Goal: Task Accomplishment & Management: Manage account settings

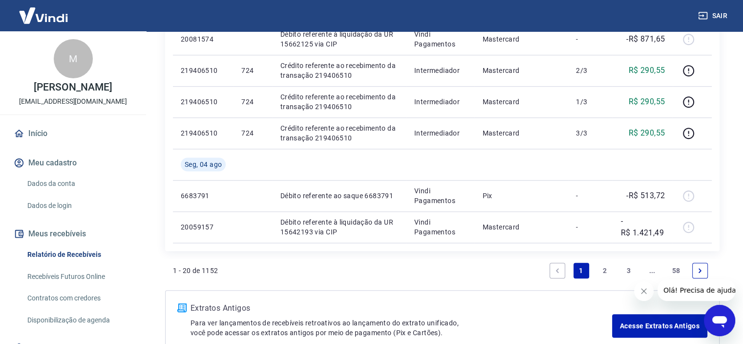
scroll to position [784, 0]
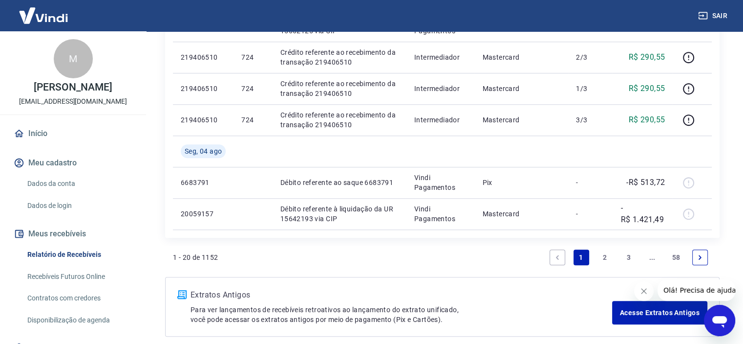
click at [608, 255] on link "2" at bounding box center [605, 257] width 16 height 16
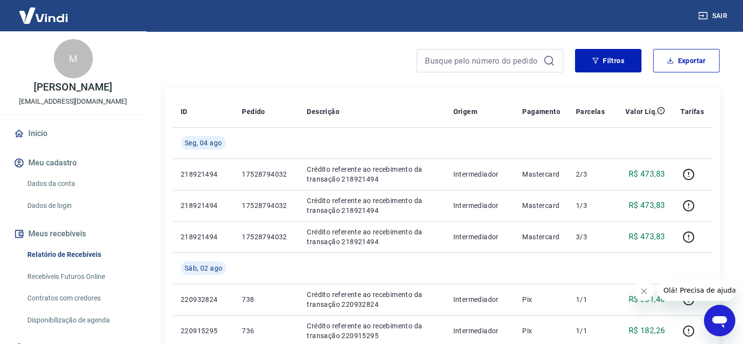
scroll to position [74, 0]
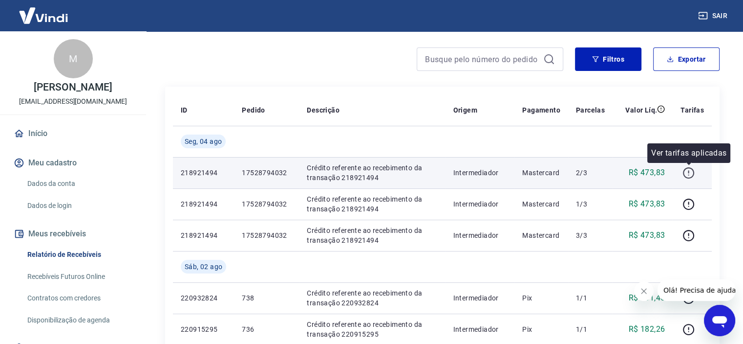
click at [689, 172] on icon "button" at bounding box center [688, 171] width 1 height 3
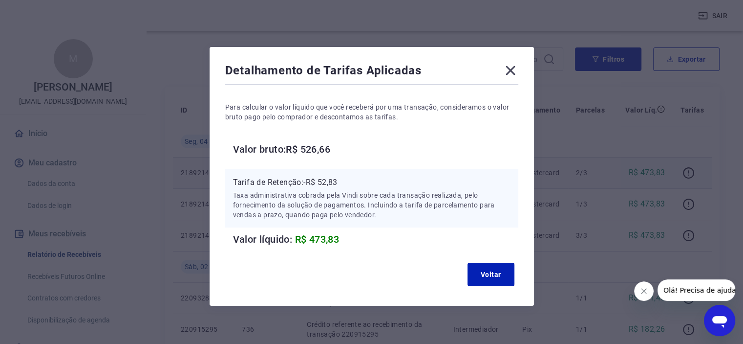
click at [514, 70] on icon at bounding box center [511, 71] width 16 height 16
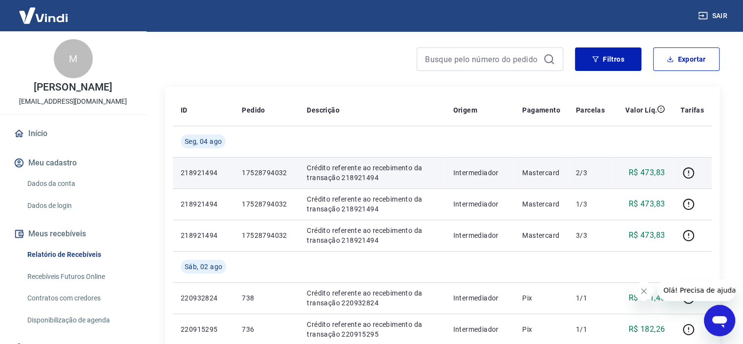
click at [217, 168] on p "218921494" at bounding box center [203, 173] width 45 height 10
drag, startPoint x: 220, startPoint y: 173, endPoint x: 311, endPoint y: 178, distance: 91.0
click at [182, 166] on td "218921494" at bounding box center [203, 172] width 61 height 31
click at [278, 175] on p "17528794032" at bounding box center [266, 173] width 49 height 10
drag, startPoint x: 285, startPoint y: 173, endPoint x: 231, endPoint y: 168, distance: 54.5
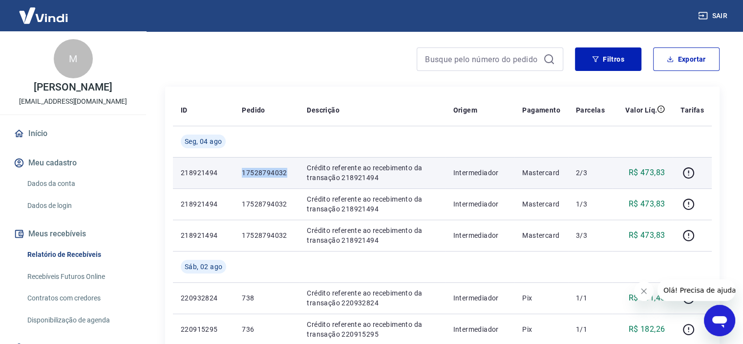
click at [231, 168] on tr "218921494 17528794032 Crédito referente ao recebimento da transação 218921494 I…" at bounding box center [442, 172] width 539 height 31
copy tr "17528794032"
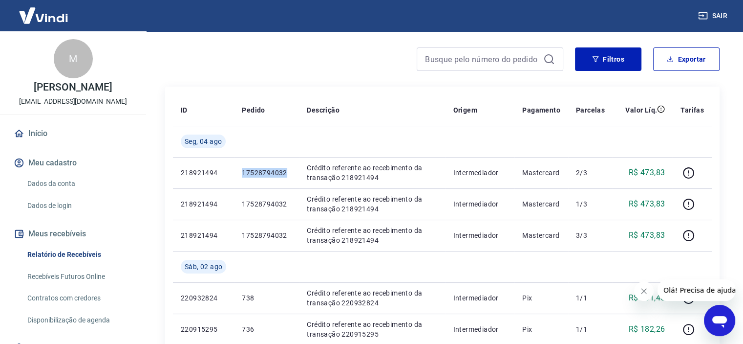
drag, startPoint x: 749, startPoint y: 100, endPoint x: 23, endPoint y: 12, distance: 730.6
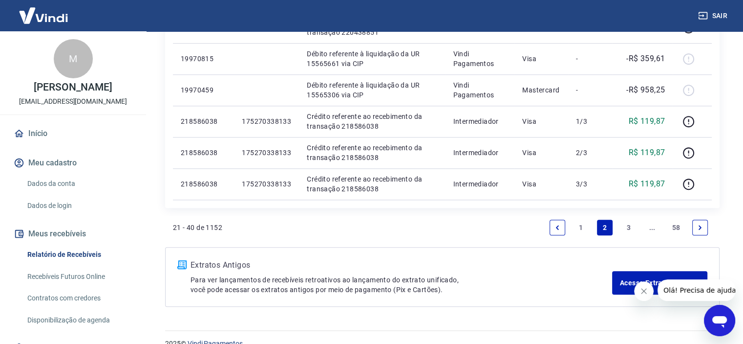
scroll to position [798, 0]
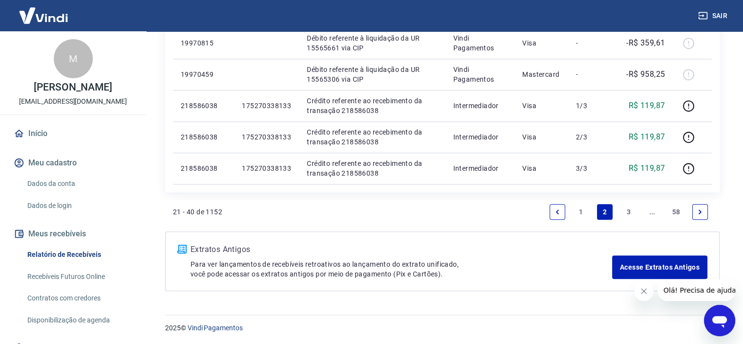
click at [577, 211] on link "1" at bounding box center [582, 212] width 16 height 16
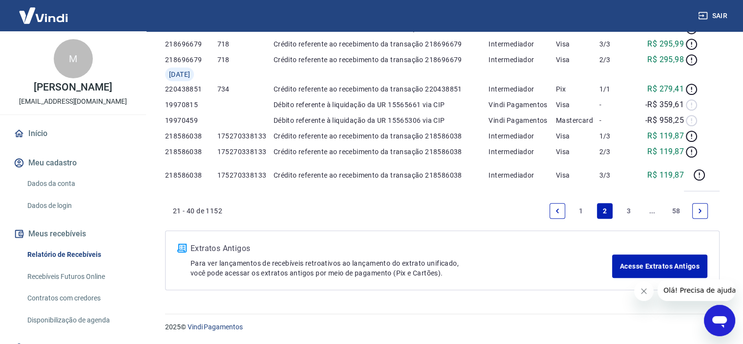
click at [583, 258] on p "Para ver lançamentos de recebíveis retroativos ao lançamento do extrato unifica…" at bounding box center [402, 268] width 422 height 20
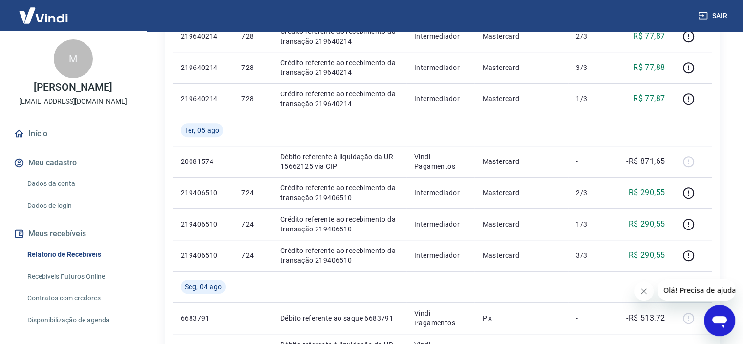
scroll to position [647, 0]
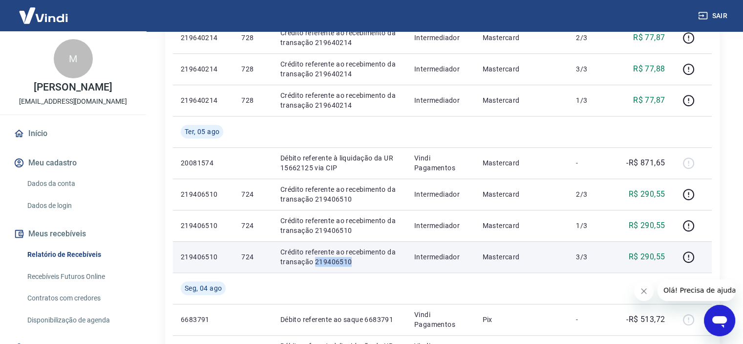
drag, startPoint x: 351, startPoint y: 259, endPoint x: 315, endPoint y: 263, distance: 36.9
click at [315, 263] on p "Crédito referente ao recebimento da transação 219406510" at bounding box center [340, 257] width 118 height 20
copy p "219406510"
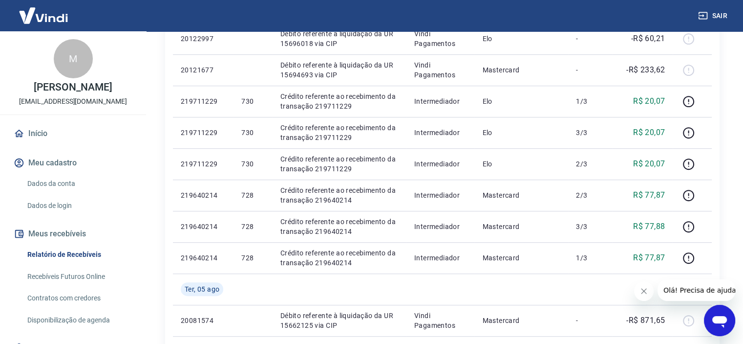
scroll to position [499, 0]
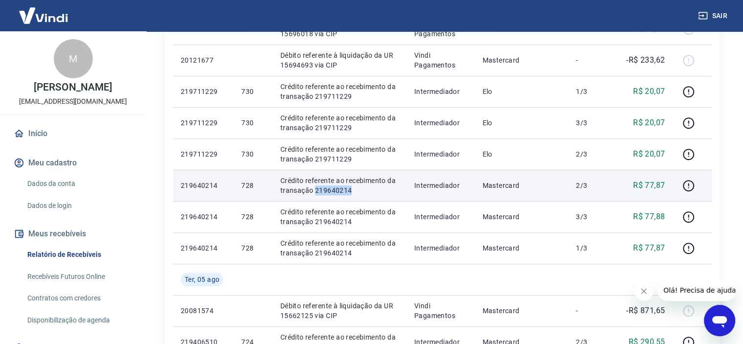
drag, startPoint x: 354, startPoint y: 192, endPoint x: 315, endPoint y: 192, distance: 39.6
click at [315, 192] on p "Crédito referente ao recebimento da transação 219640214" at bounding box center [340, 185] width 118 height 20
copy p "219640214"
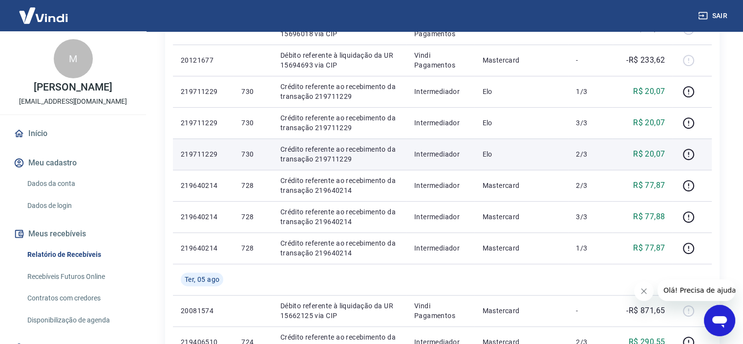
click at [344, 157] on p "Crédito referente ao recebimento da transação 219711229" at bounding box center [340, 154] width 118 height 20
copy p "219711229"
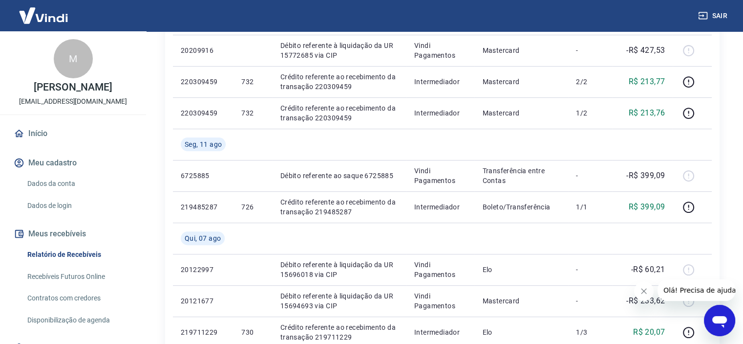
scroll to position [258, 0]
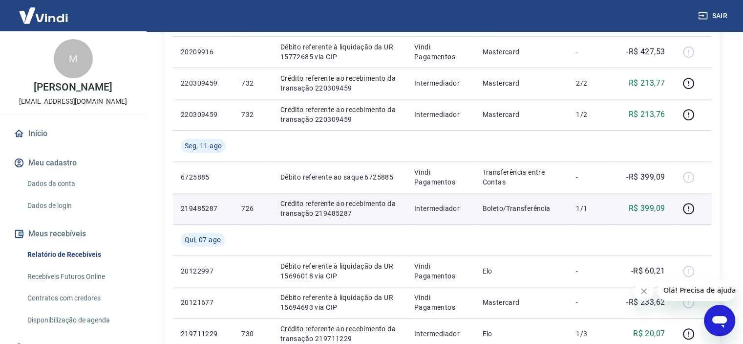
click at [340, 210] on p "Crédito referente ao recebimento da transação 219485287" at bounding box center [340, 208] width 118 height 20
copy p "219485287"
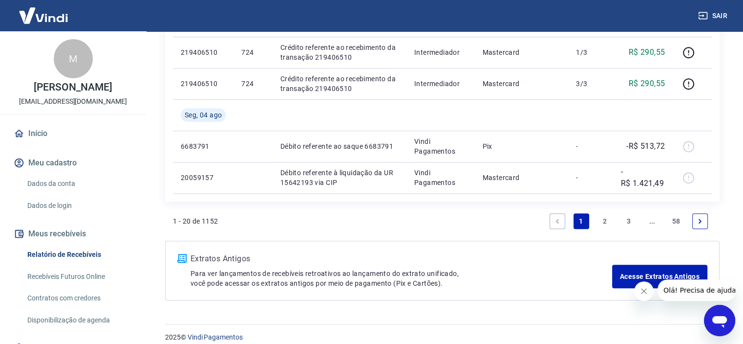
scroll to position [814, 0]
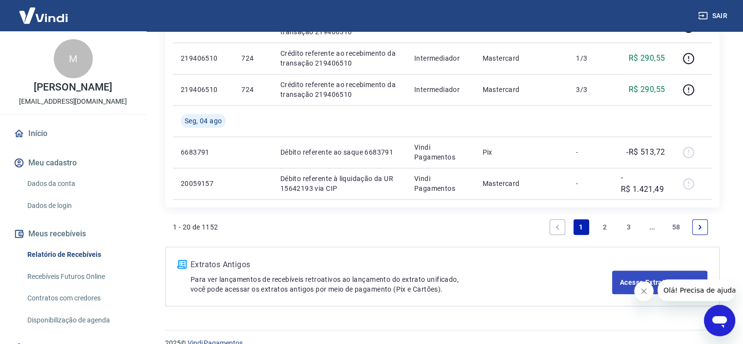
drag, startPoint x: 698, startPoint y: 225, endPoint x: 677, endPoint y: 215, distance: 23.4
click at [698, 226] on icon "Next page" at bounding box center [700, 226] width 7 height 7
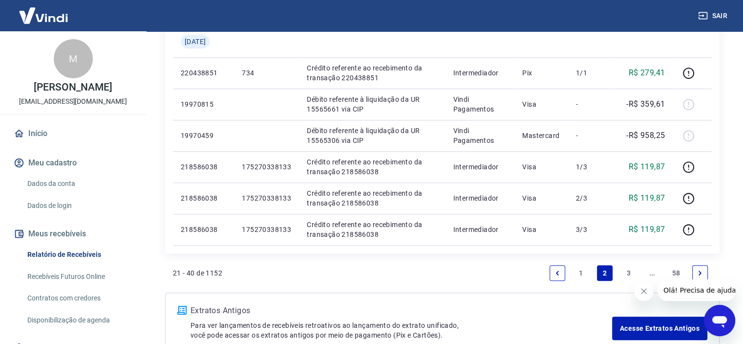
scroll to position [739, 0]
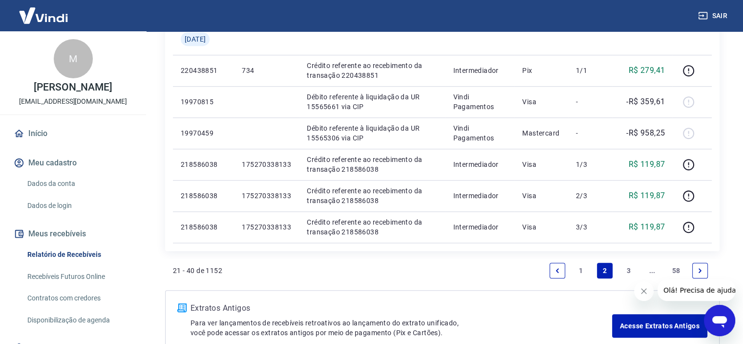
click at [581, 268] on link "1" at bounding box center [582, 270] width 16 height 16
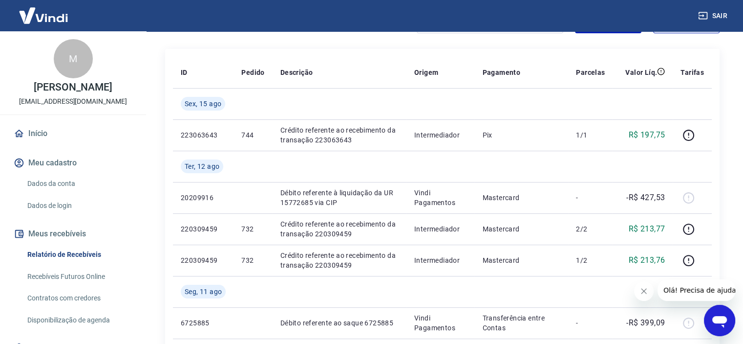
scroll to position [125, 0]
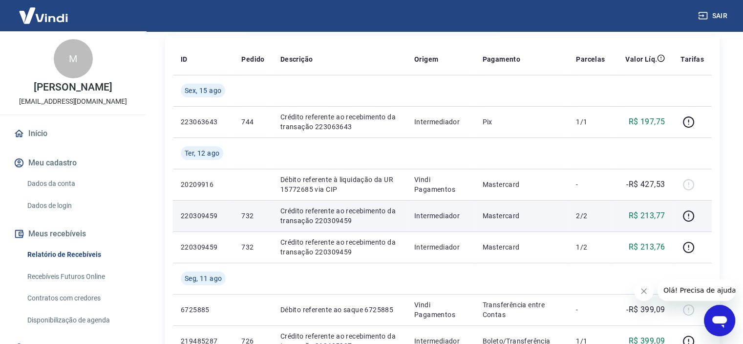
click at [337, 219] on p "Crédito referente ao recebimento da transação 220309459" at bounding box center [340, 216] width 118 height 20
copy p "220309459"
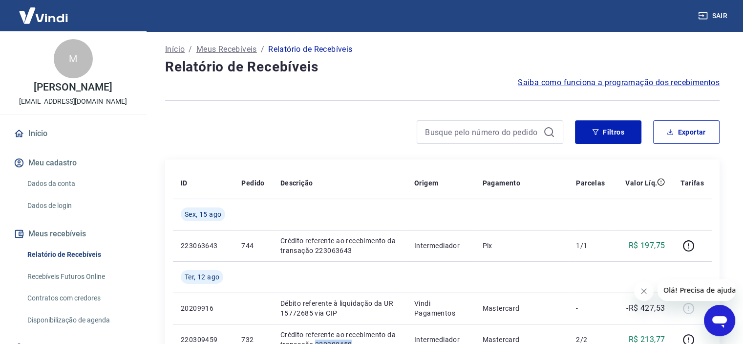
scroll to position [0, 0]
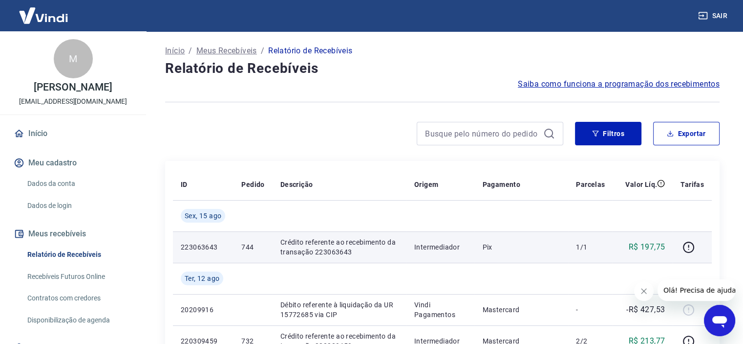
click at [329, 252] on p "Crédito referente ao recebimento da transação 223063643" at bounding box center [340, 247] width 118 height 20
click at [329, 251] on p "Crédito referente ao recebimento da transação 223063643" at bounding box center [340, 247] width 118 height 20
click at [329, 250] on p "Crédito referente ao recebimento da transação 223063643" at bounding box center [340, 247] width 118 height 20
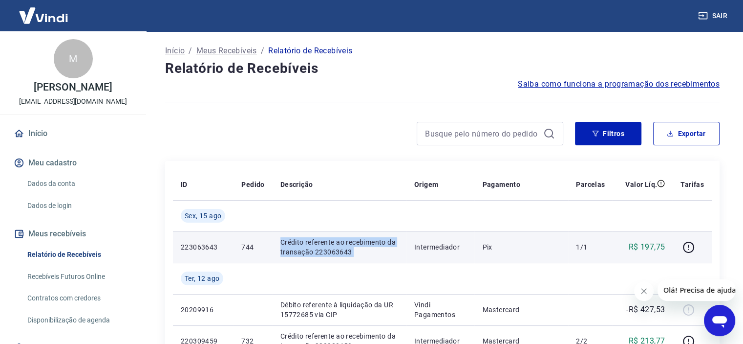
drag, startPoint x: 366, startPoint y: 254, endPoint x: 360, endPoint y: 254, distance: 6.4
click at [366, 254] on p "Crédito referente ao recebimento da transação 223063643" at bounding box center [340, 247] width 118 height 20
drag, startPoint x: 354, startPoint y: 252, endPoint x: 362, endPoint y: 252, distance: 7.3
click at [355, 253] on p "Crédito referente ao recebimento da transação 223063643" at bounding box center [340, 247] width 118 height 20
click at [365, 242] on p "Crédito referente ao recebimento da transação 223063643" at bounding box center [340, 247] width 118 height 20
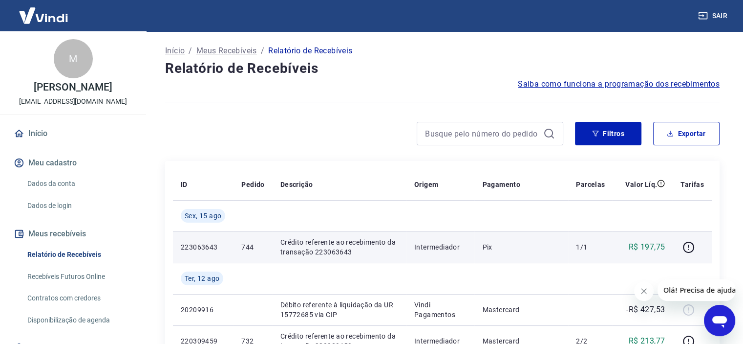
click at [331, 250] on p "Crédito referente ao recebimento da transação 223063643" at bounding box center [340, 247] width 118 height 20
copy p "223063643"
